Goal: Information Seeking & Learning: Learn about a topic

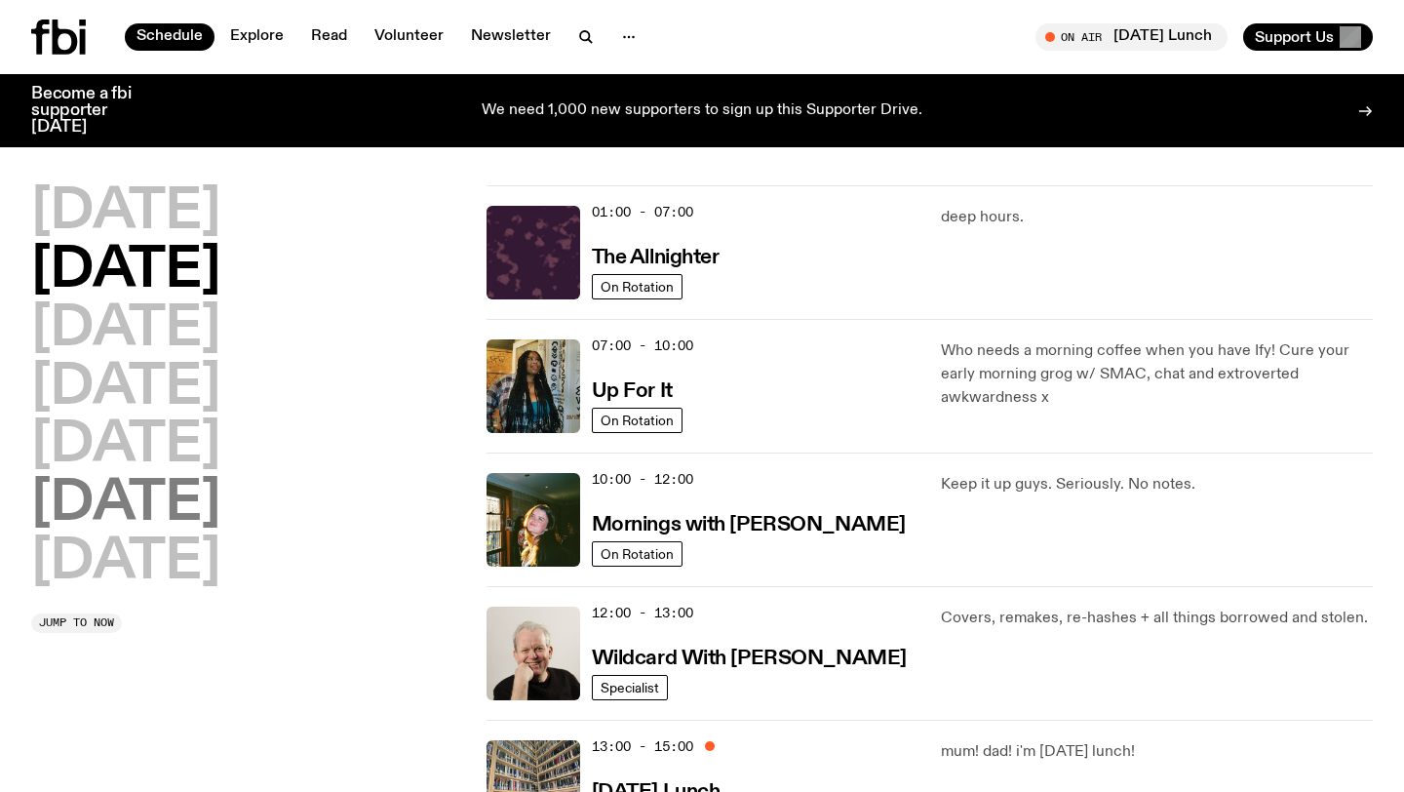
click at [139, 503] on h2 "[DATE]" at bounding box center [125, 504] width 189 height 55
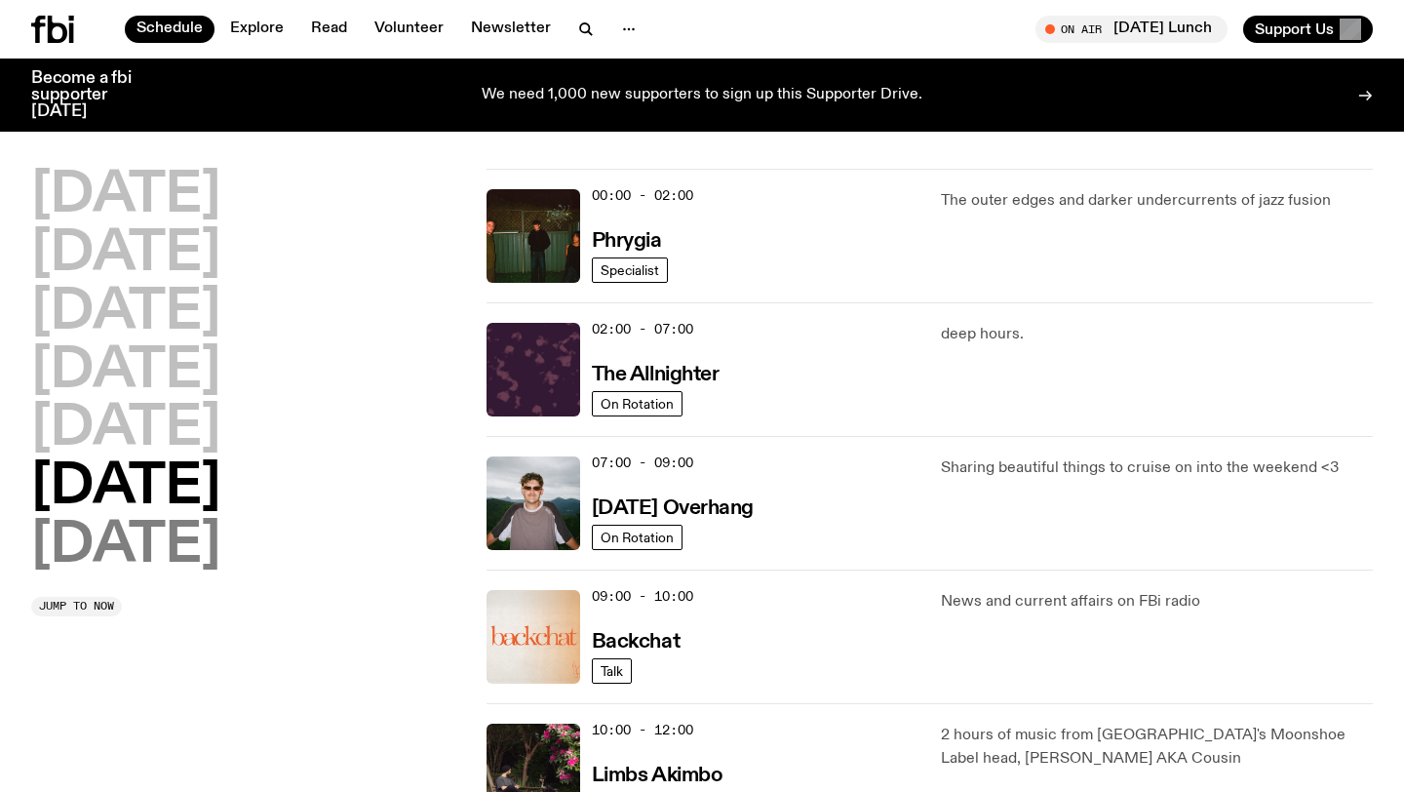
scroll to position [55, 0]
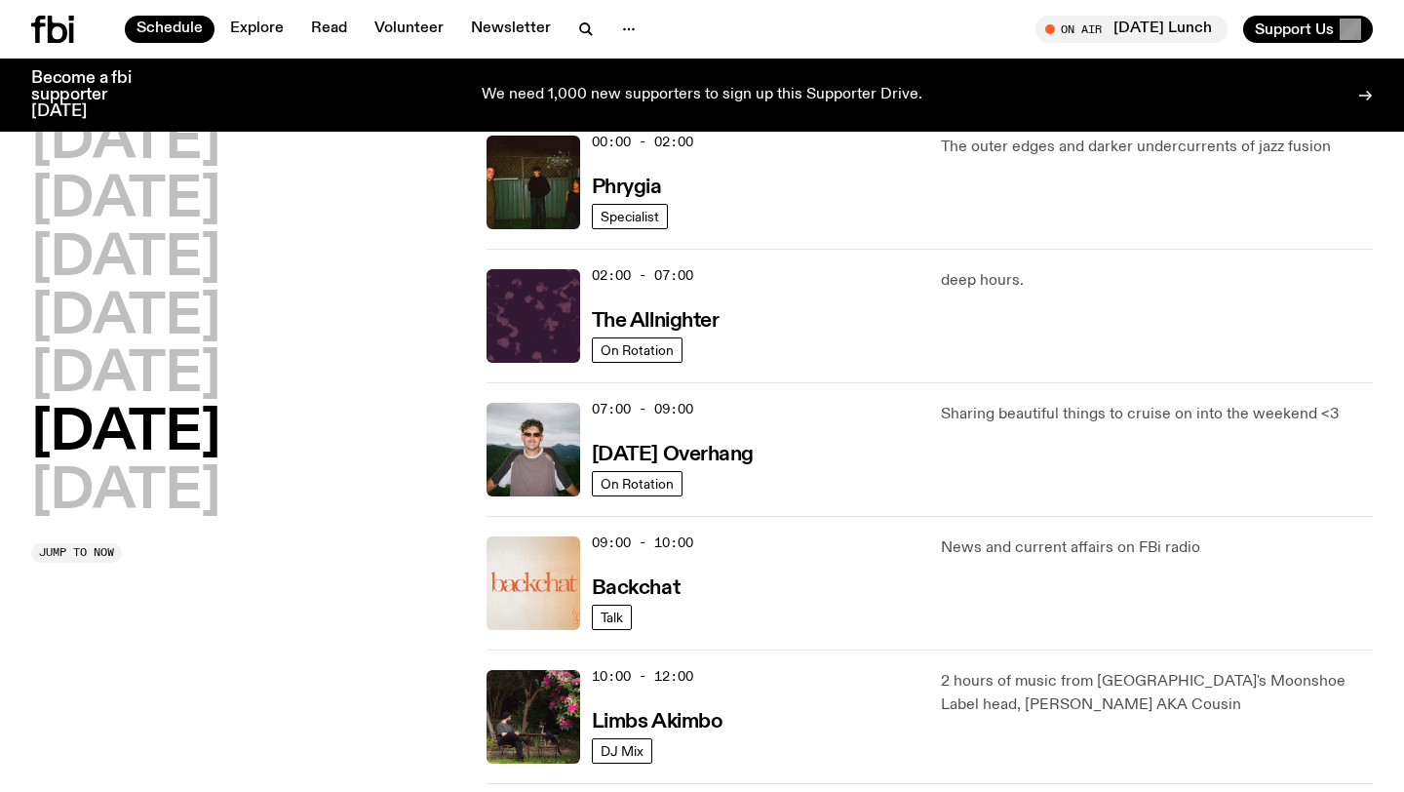
click at [189, 419] on h2 "[DATE]" at bounding box center [125, 434] width 189 height 55
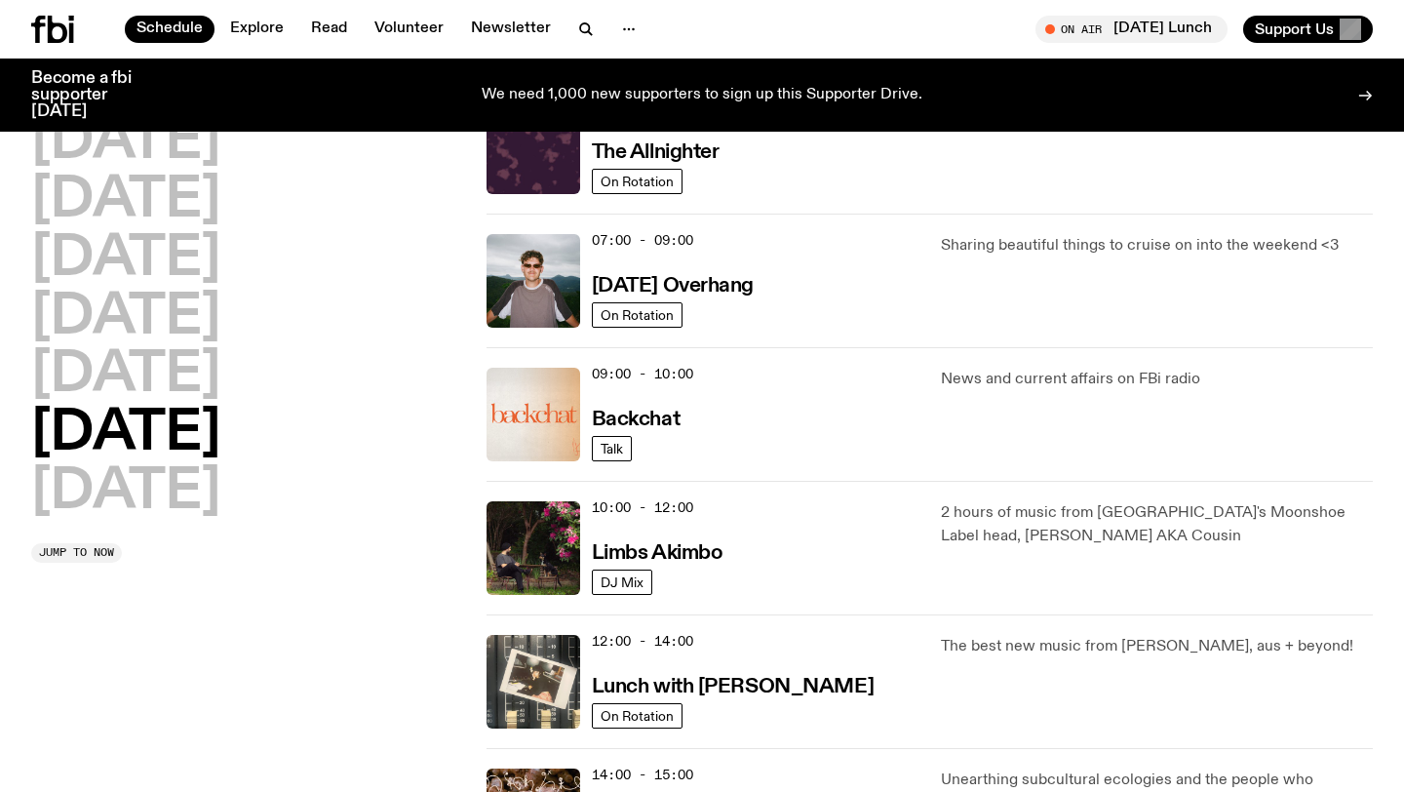
scroll to position [399, 0]
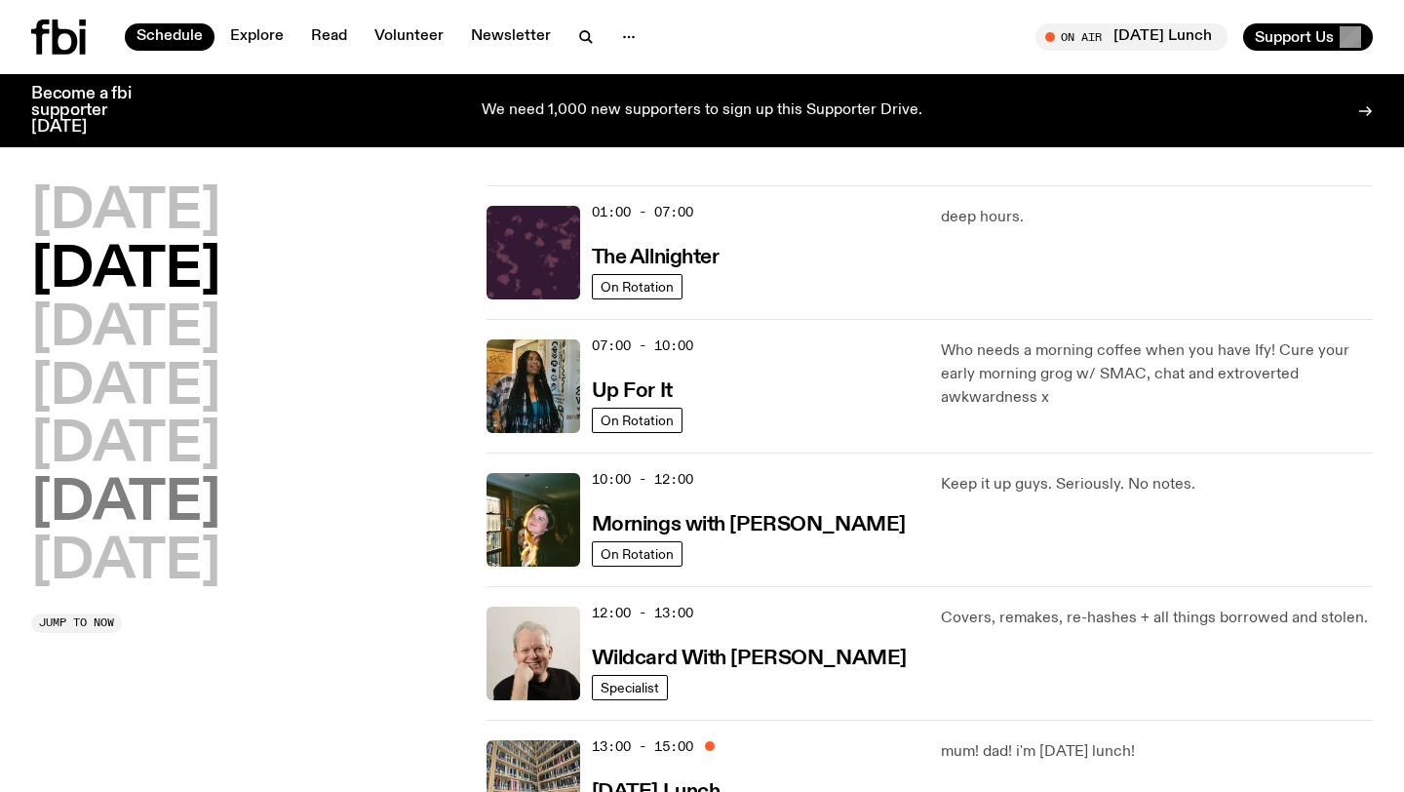
click at [208, 513] on h2 "[DATE]" at bounding box center [125, 504] width 189 height 55
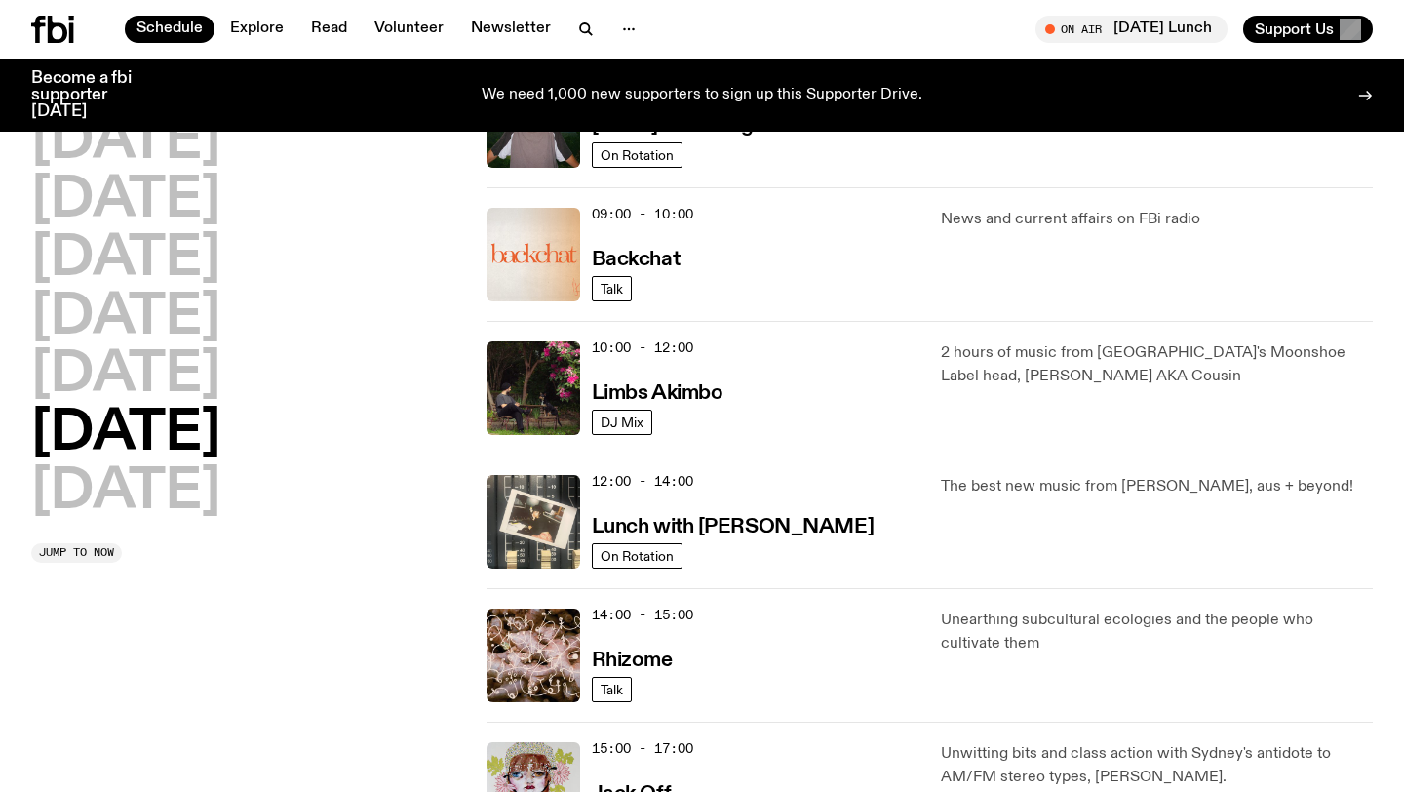
scroll to position [482, 0]
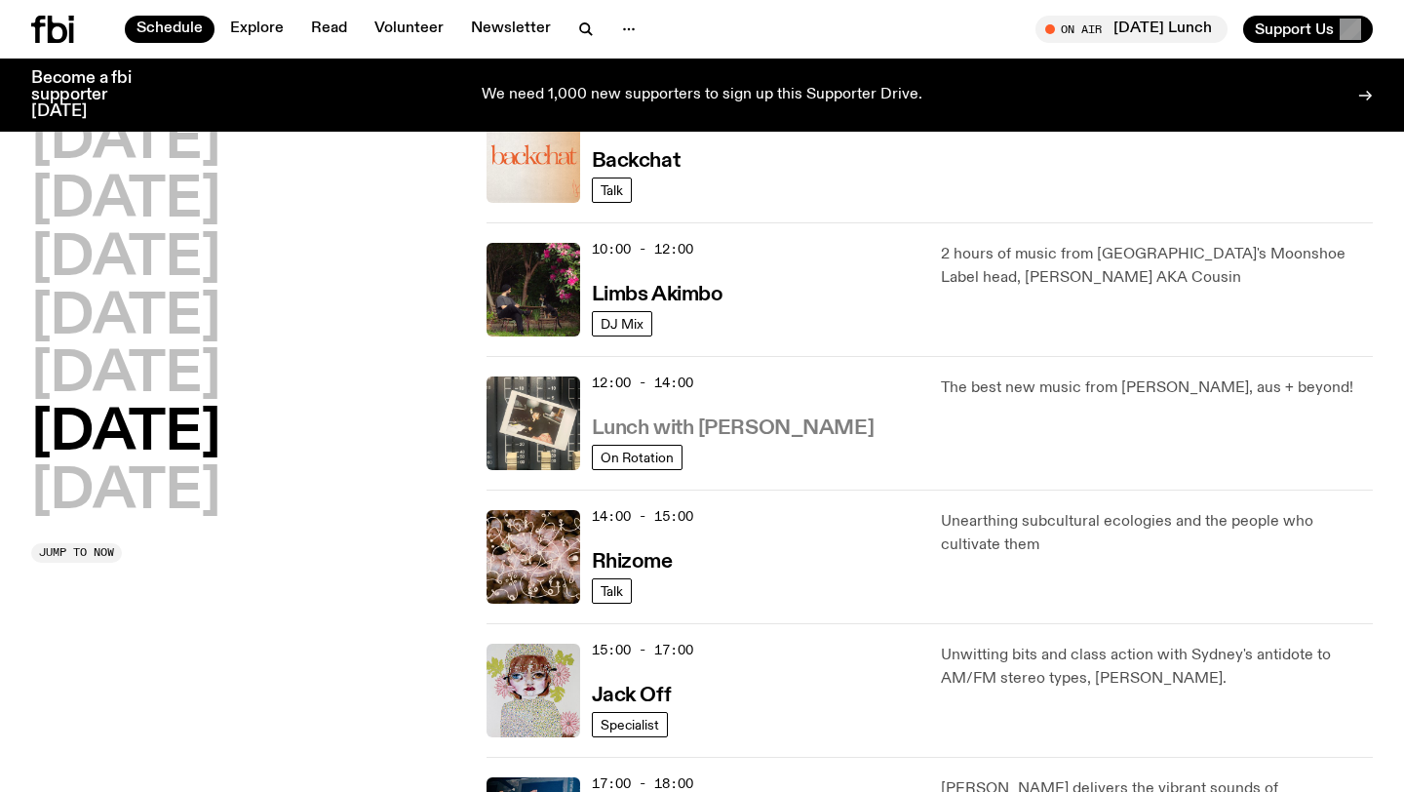
click at [746, 426] on h3 "Lunch with [PERSON_NAME]" at bounding box center [733, 428] width 282 height 20
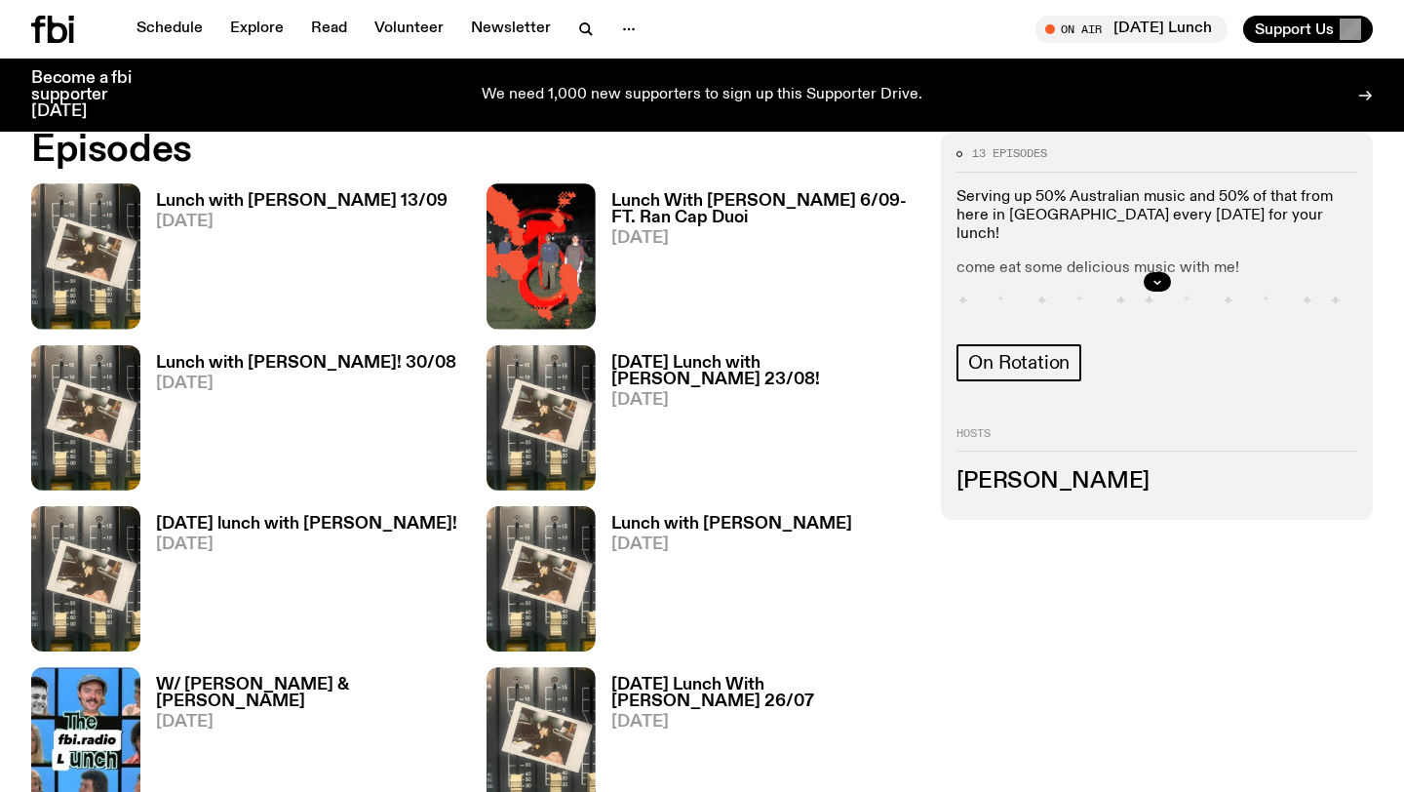
scroll to position [1121, 0]
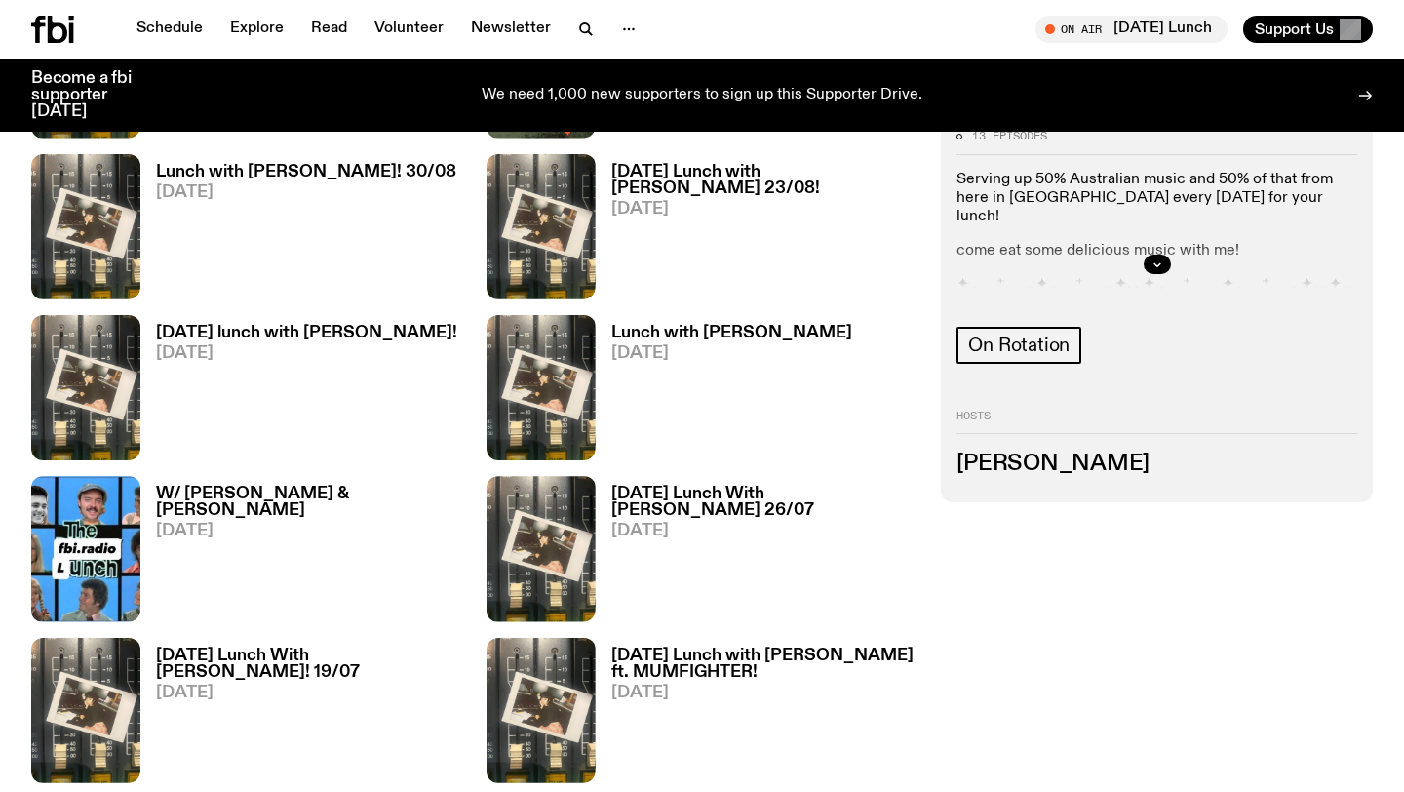
click at [728, 670] on h3 "[DATE] Lunch with [PERSON_NAME] ft. MUMFIGHTER!" at bounding box center [764, 663] width 307 height 33
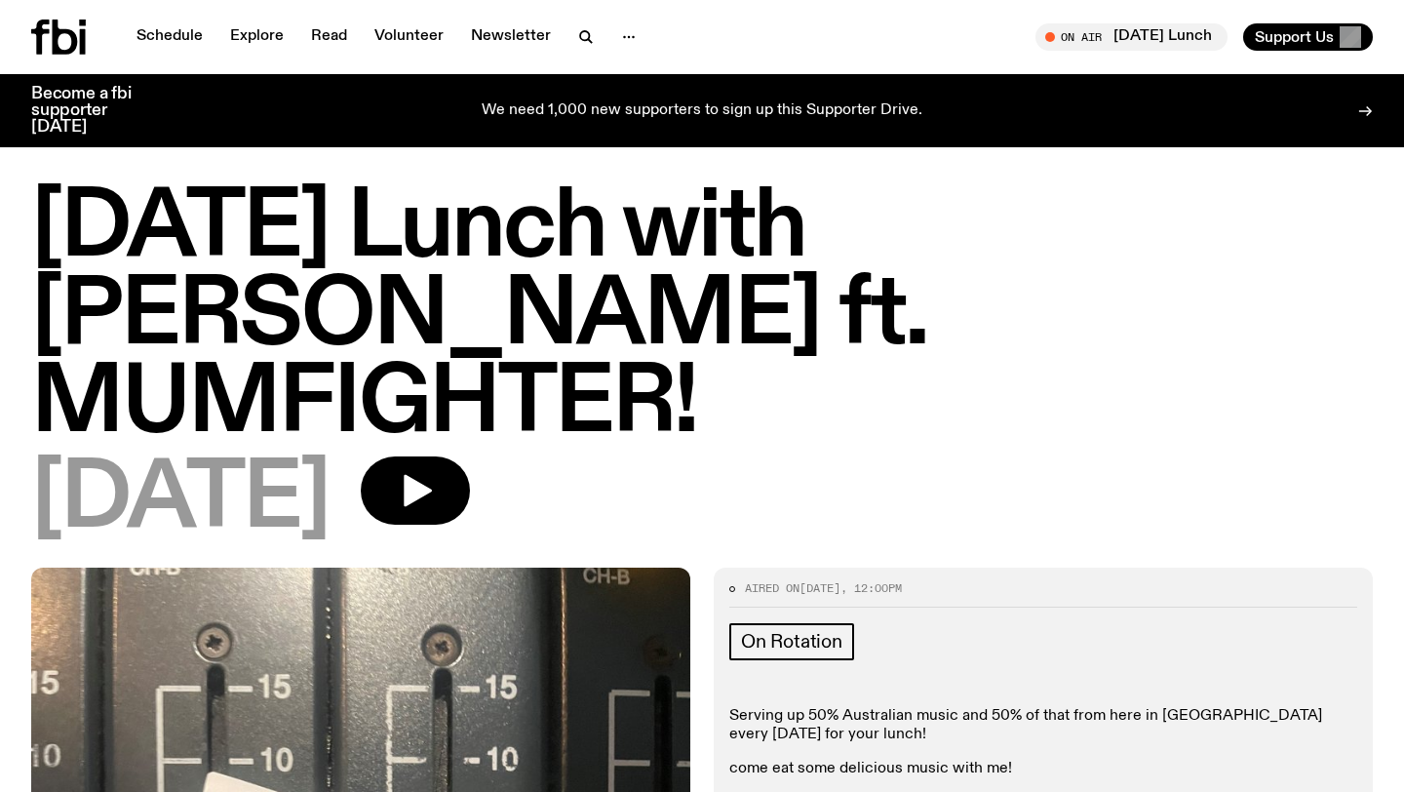
click at [76, 48] on icon at bounding box center [58, 36] width 55 height 35
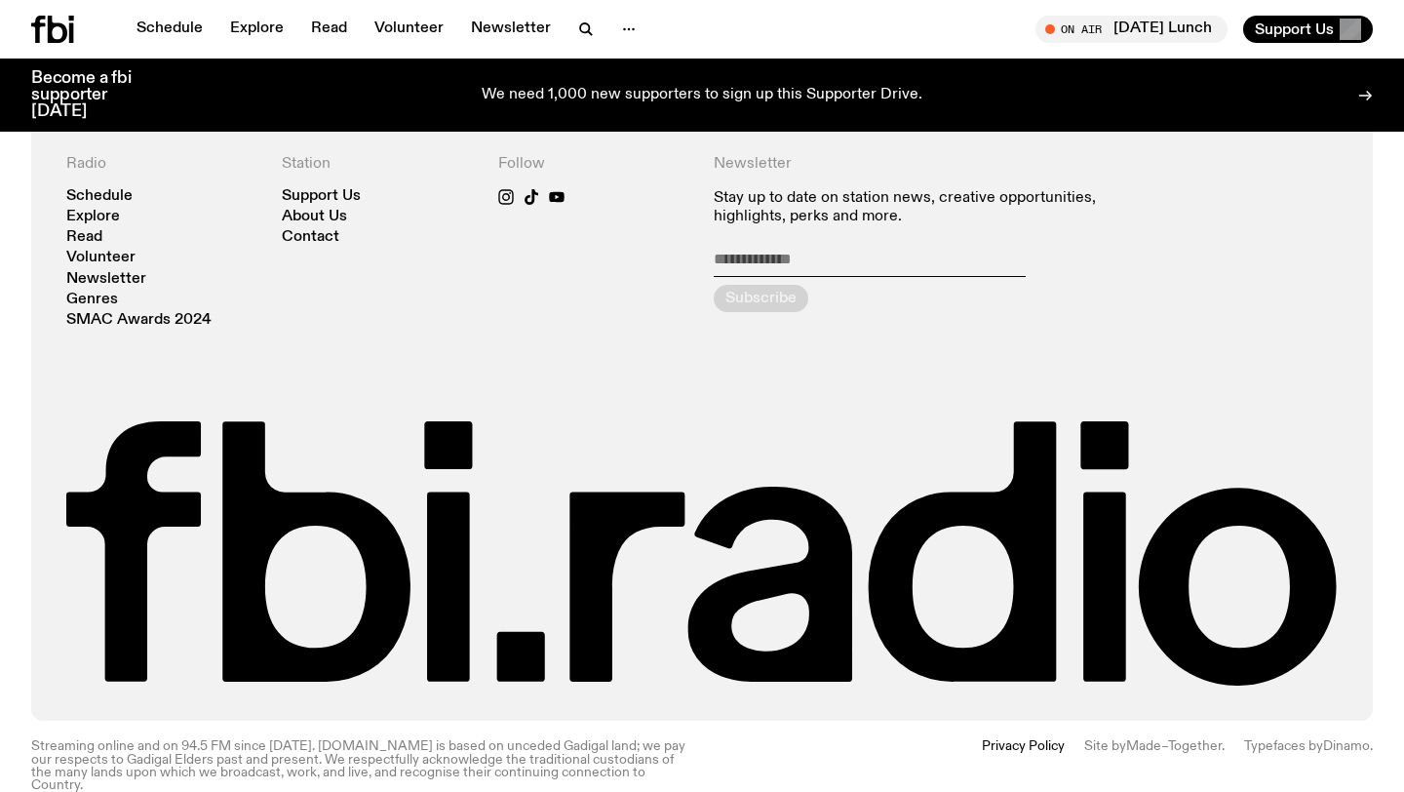
scroll to position [4193, 0]
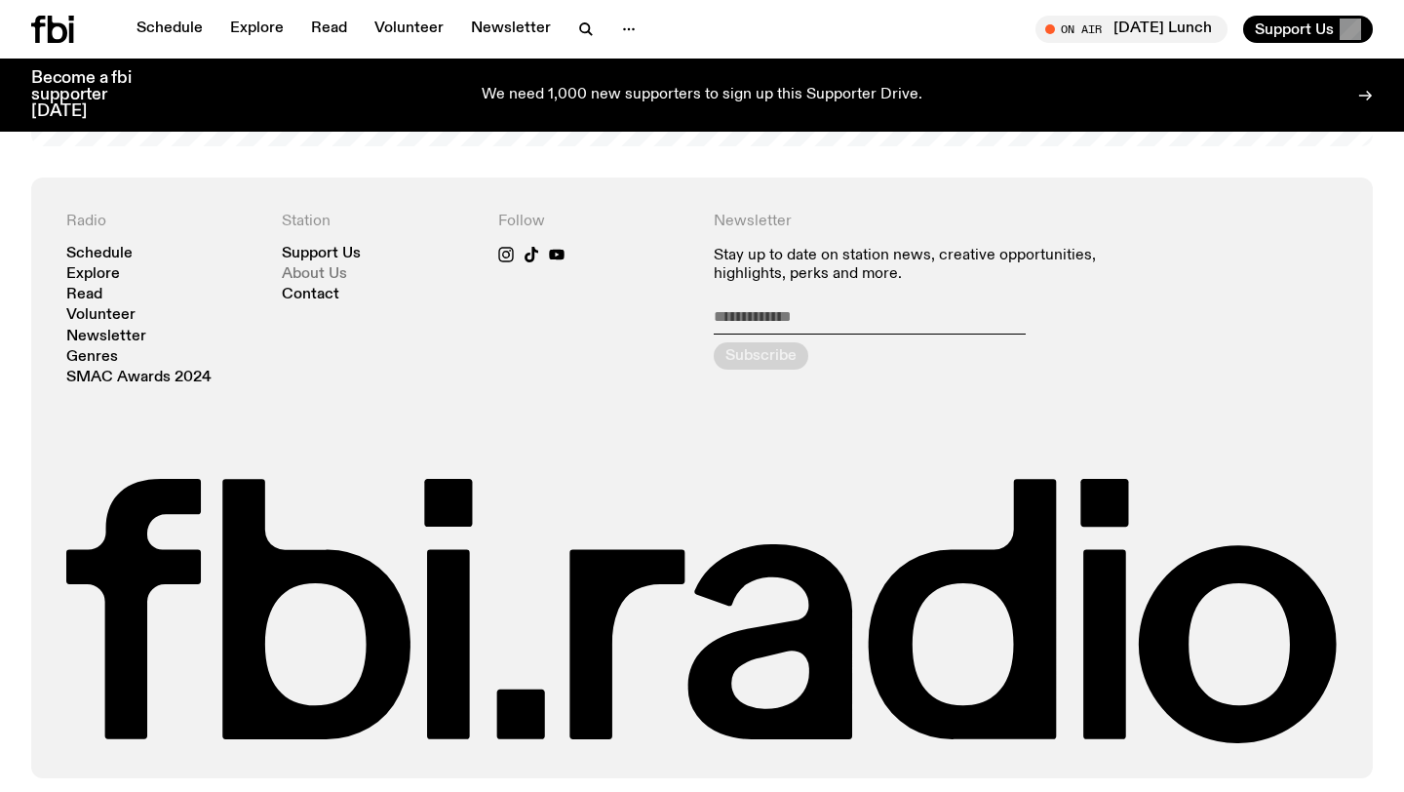
click at [306, 267] on link "About Us" at bounding box center [314, 274] width 65 height 15
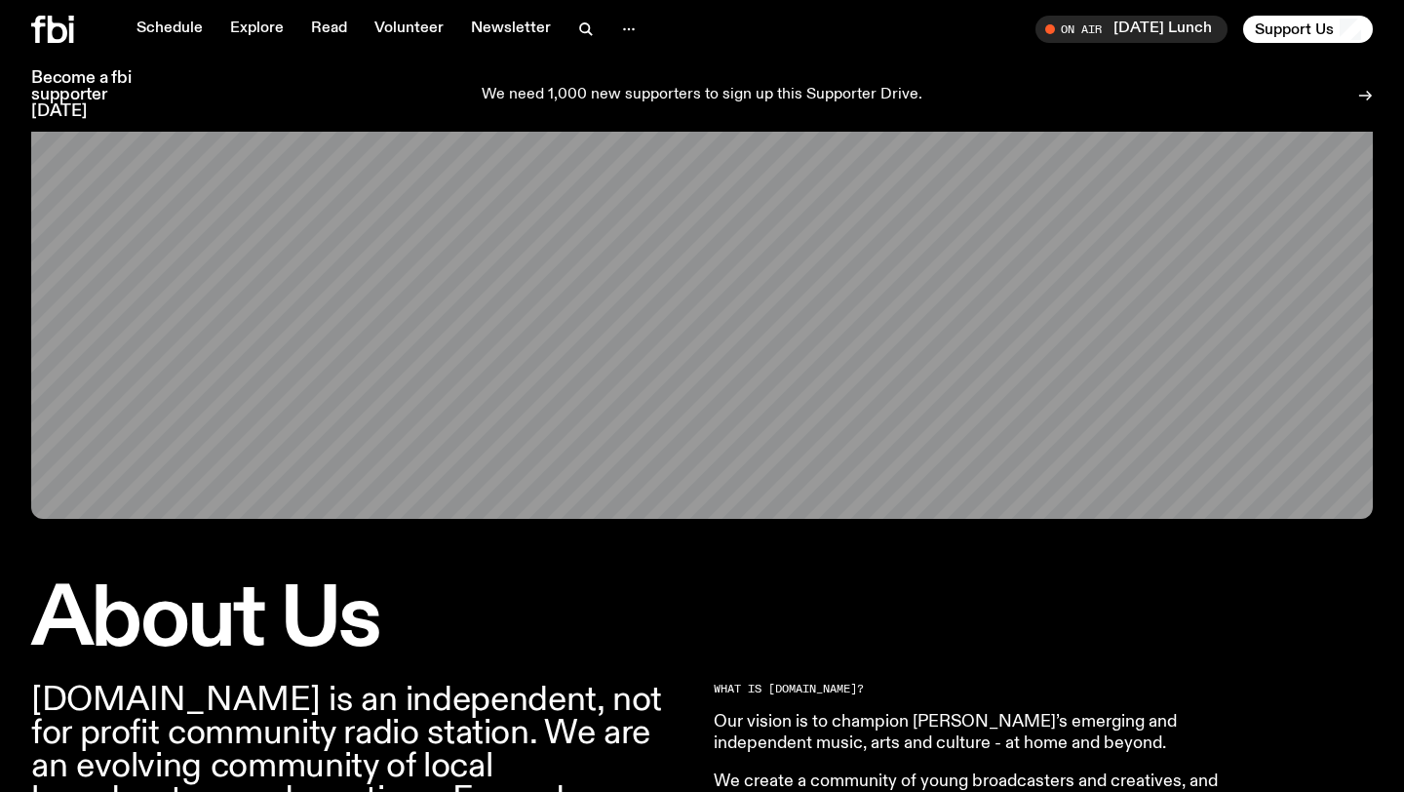
scroll to position [455, 0]
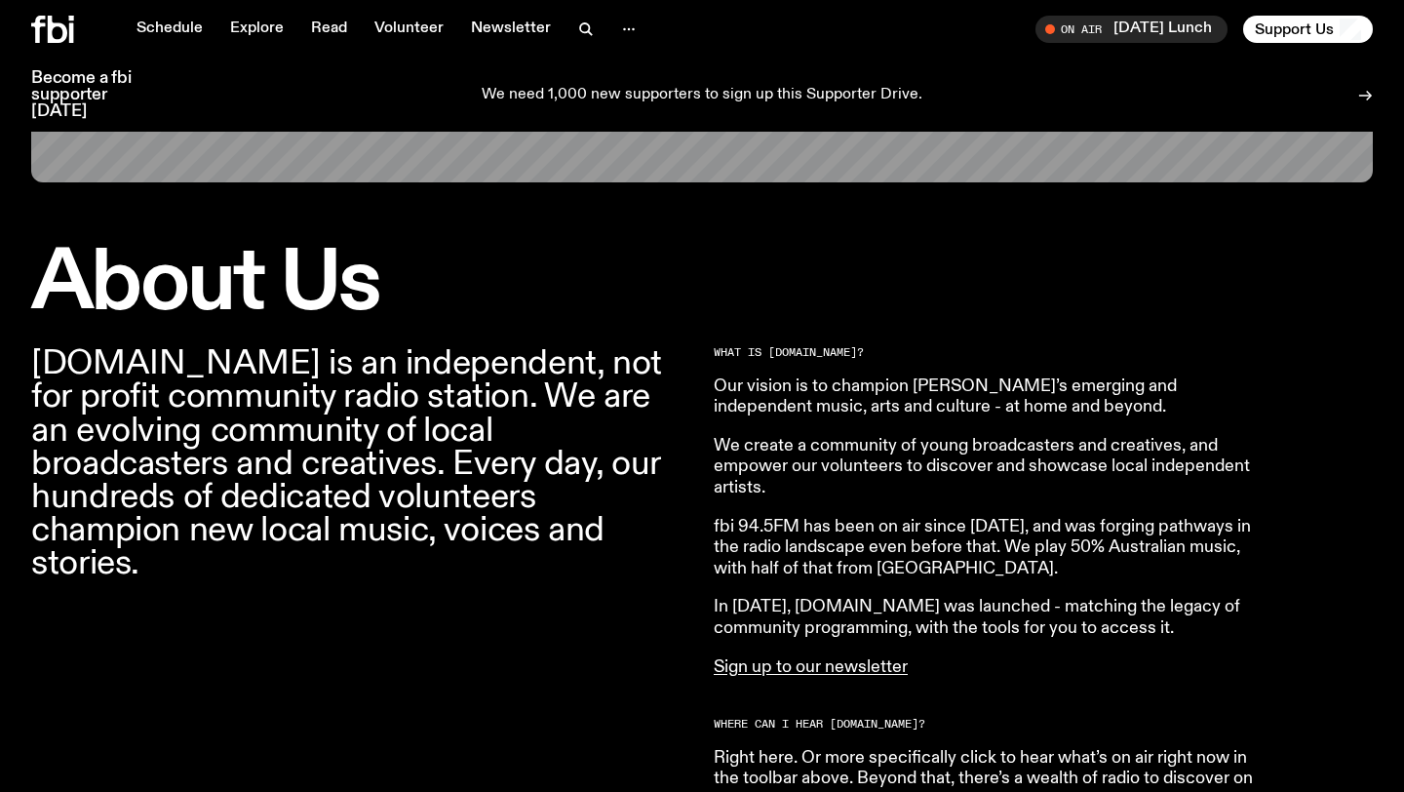
click at [333, 505] on p "[DOMAIN_NAME] is an independent, not for profit community radio station. We are…" at bounding box center [360, 463] width 659 height 233
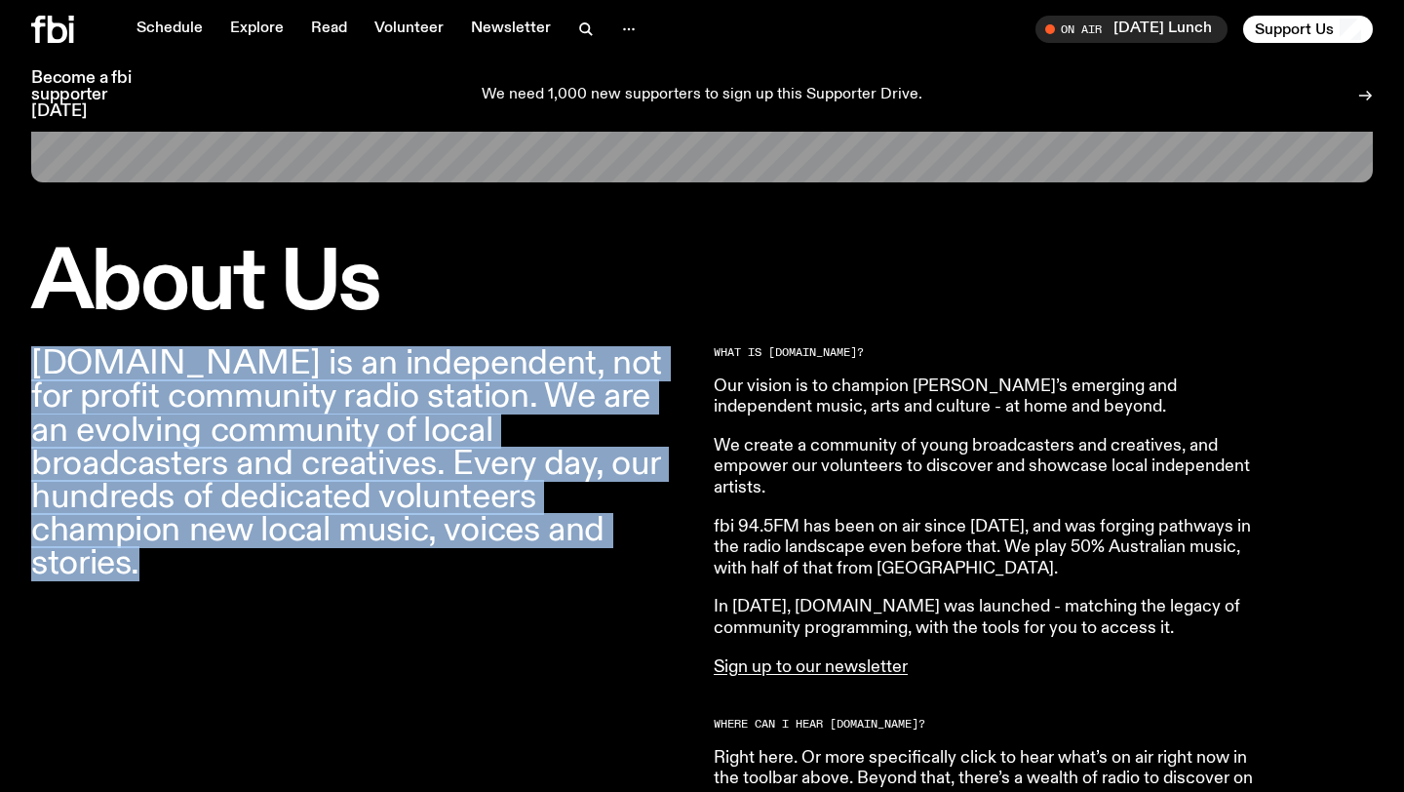
click at [333, 505] on p "[DOMAIN_NAME] is an independent, not for profit community radio station. We are…" at bounding box center [360, 463] width 659 height 233
copy div "[DOMAIN_NAME] is an independent, not for profit community radio station. We are…"
